Goal: Task Accomplishment & Management: Manage account settings

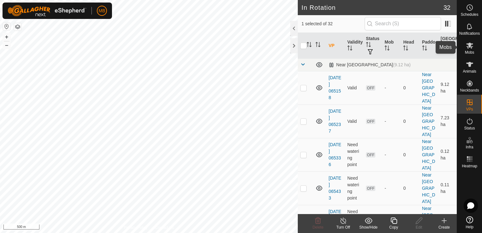
click at [469, 50] on span "Mobs" at bounding box center [469, 52] width 9 height 4
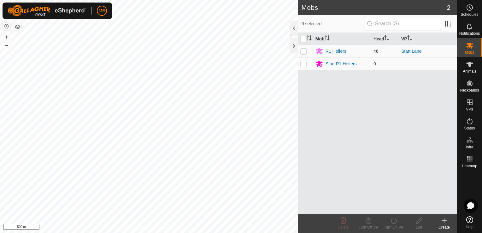
click at [341, 52] on div "R1 Heifers" at bounding box center [336, 51] width 21 height 7
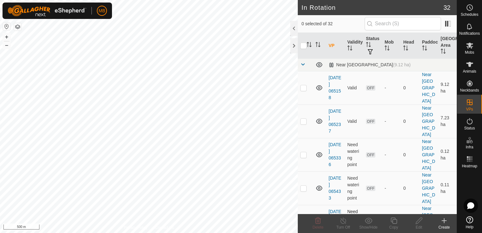
checkbox input "true"
click at [344, 223] on icon at bounding box center [344, 220] width 6 height 6
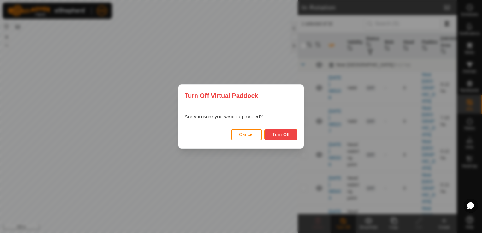
click at [283, 137] on button "Turn Off" at bounding box center [280, 134] width 33 height 11
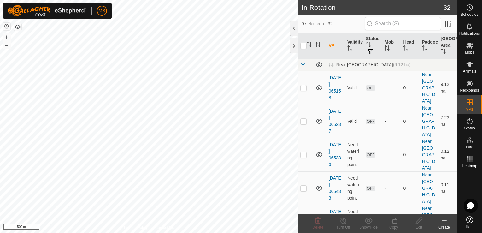
checkbox input "true"
click at [394, 224] on icon at bounding box center [394, 221] width 8 height 8
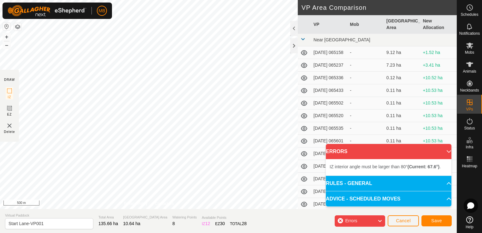
click at [153, 202] on div "Privacy Policy Contact Us IZ interior angle must be larger than 80° (Current: 6…" at bounding box center [149, 104] width 298 height 209
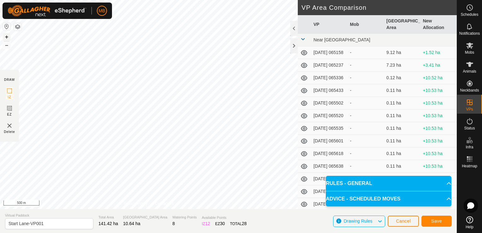
click at [7, 38] on button "+" at bounding box center [7, 37] width 8 height 8
click at [98, 6] on div "MB My Account Settings Logout Schedules Notifications Mobs Animals Neckbands VP…" at bounding box center [241, 116] width 482 height 233
click at [436, 223] on span "Save" at bounding box center [436, 220] width 11 height 5
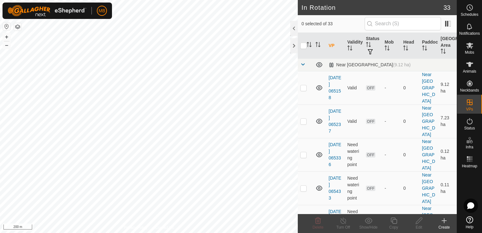
checkbox input "true"
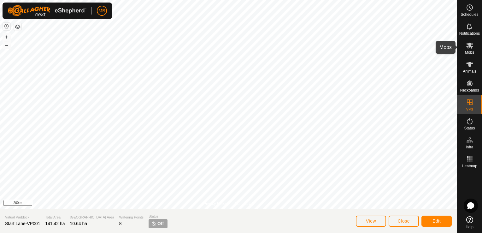
click at [472, 48] on icon at bounding box center [470, 46] width 8 height 8
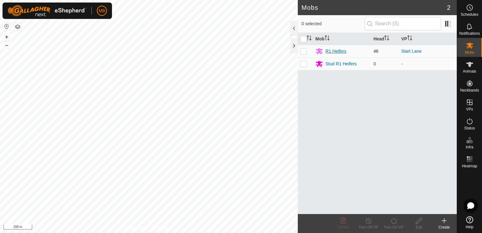
click at [328, 53] on div "R1 Heifers" at bounding box center [336, 51] width 21 height 7
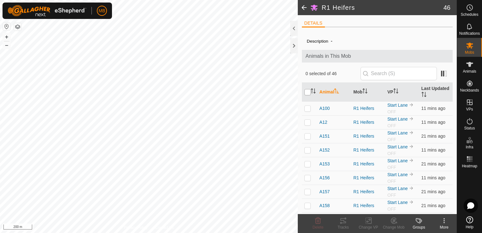
click at [307, 90] on input "checkbox" at bounding box center [308, 92] width 6 height 6
checkbox input "true"
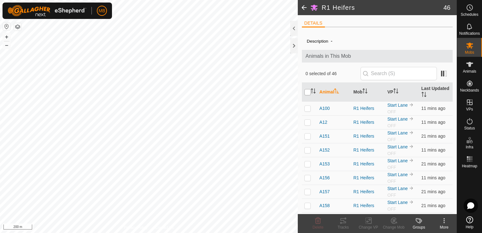
checkbox input "true"
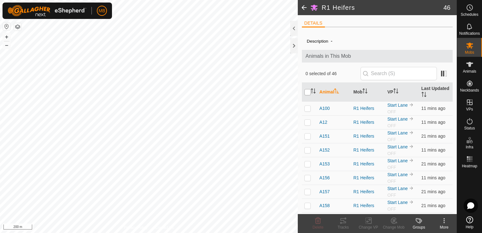
checkbox input "true"
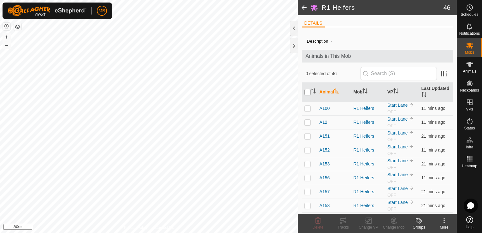
checkbox input "true"
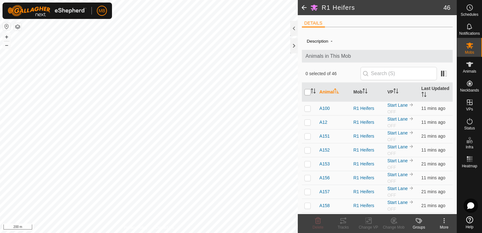
checkbox input "true"
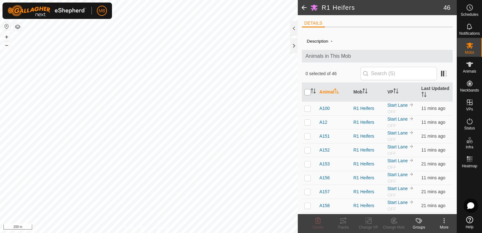
checkbox input "true"
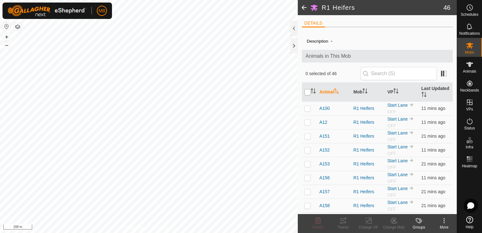
checkbox input "true"
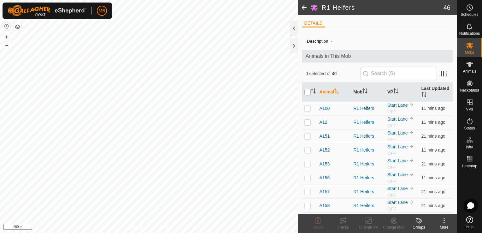
checkbox input "true"
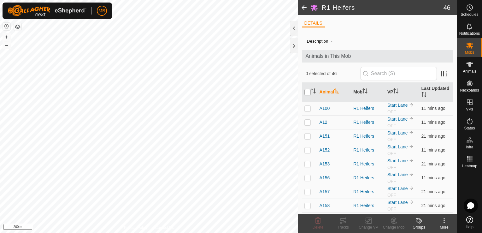
checkbox input "true"
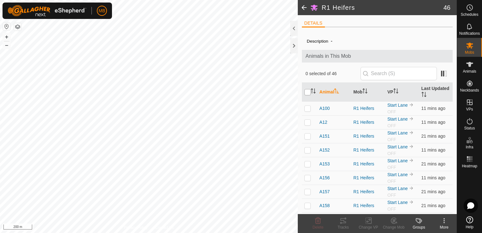
checkbox input "true"
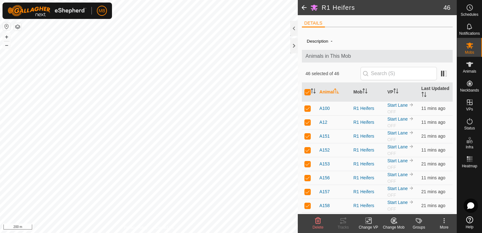
click at [364, 225] on div "Change VP" at bounding box center [368, 227] width 25 height 6
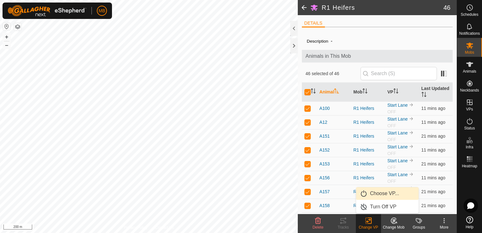
click at [376, 198] on link "Choose VP..." at bounding box center [387, 193] width 62 height 13
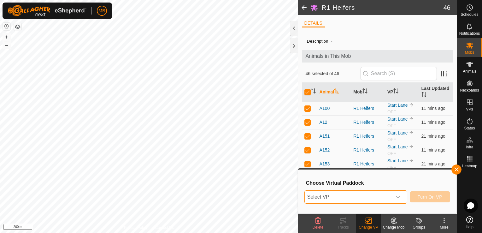
click at [371, 200] on span "Select VP" at bounding box center [348, 197] width 87 height 13
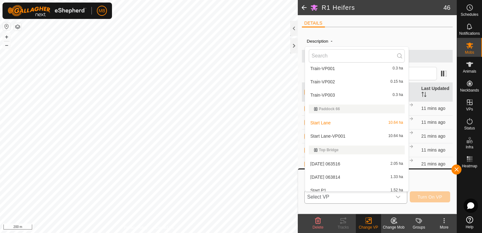
scroll to position [360, 0]
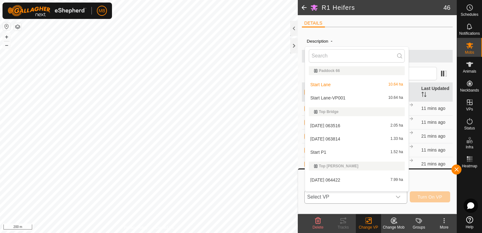
click at [339, 99] on li "Start Lane-VP001 10.64 ha" at bounding box center [357, 98] width 104 height 13
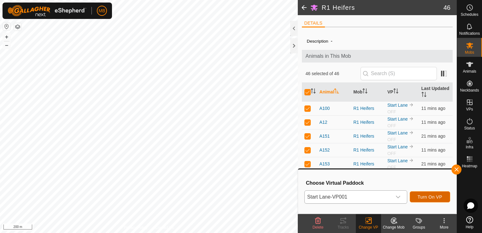
click at [430, 194] on span "Turn On VP" at bounding box center [430, 196] width 25 height 5
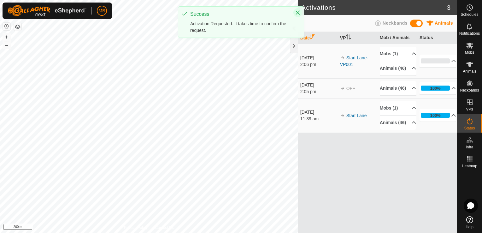
click at [298, 14] on icon "Close" at bounding box center [297, 12] width 5 height 5
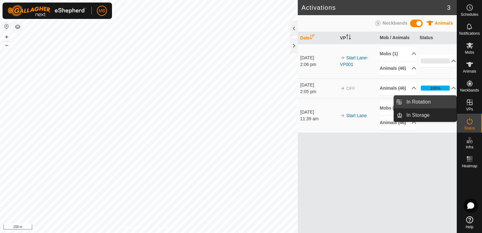
click at [436, 101] on link "In Rotation" at bounding box center [430, 102] width 54 height 13
